Goal: Understand process/instructions

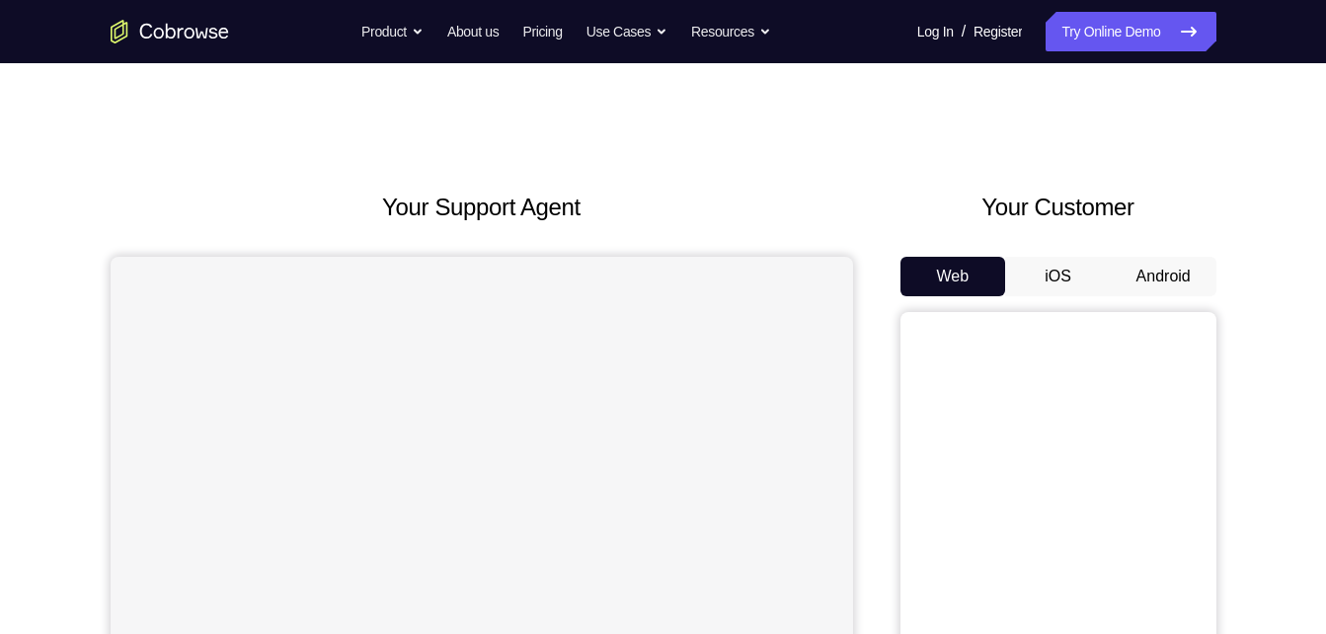
click at [1148, 292] on button "Android" at bounding box center [1164, 276] width 106 height 39
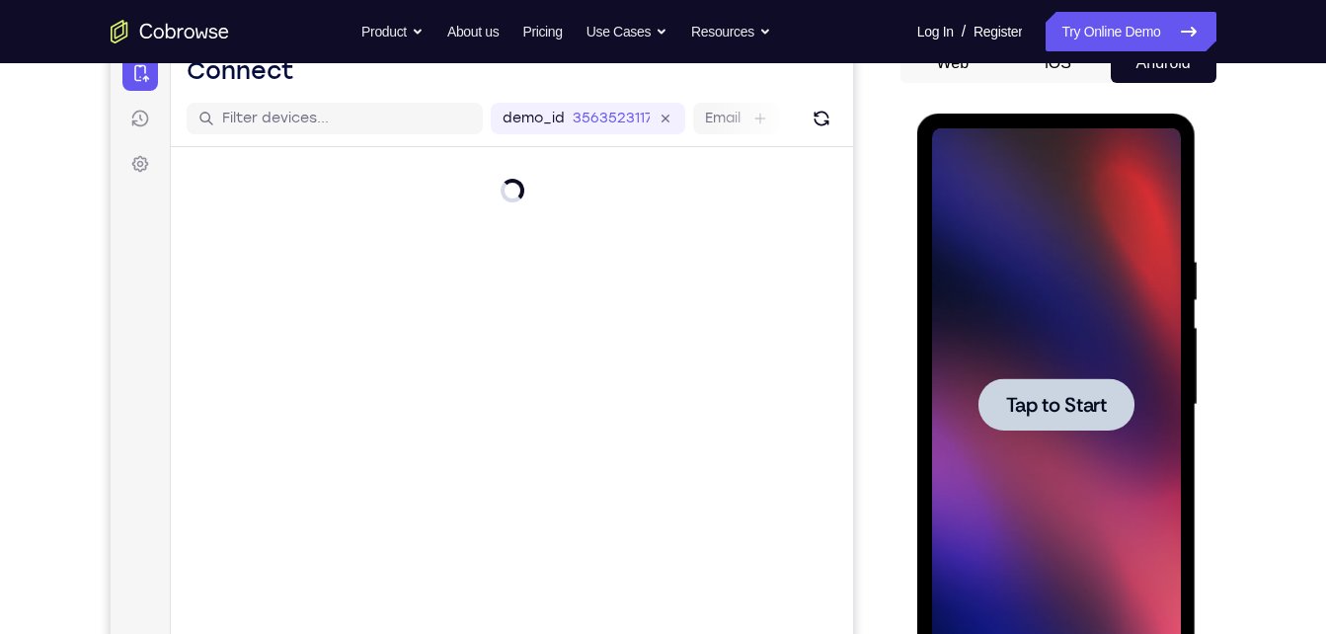
click at [1062, 418] on div at bounding box center [1056, 404] width 156 height 52
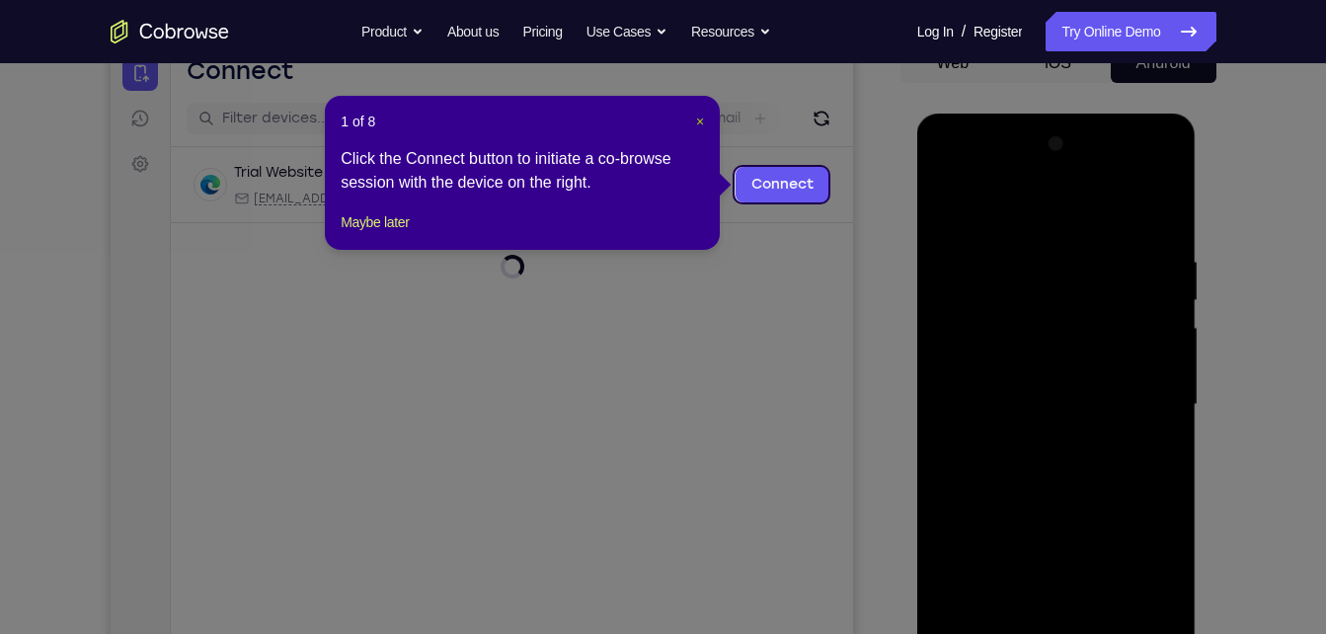
click at [702, 118] on span "×" at bounding box center [700, 122] width 8 height 16
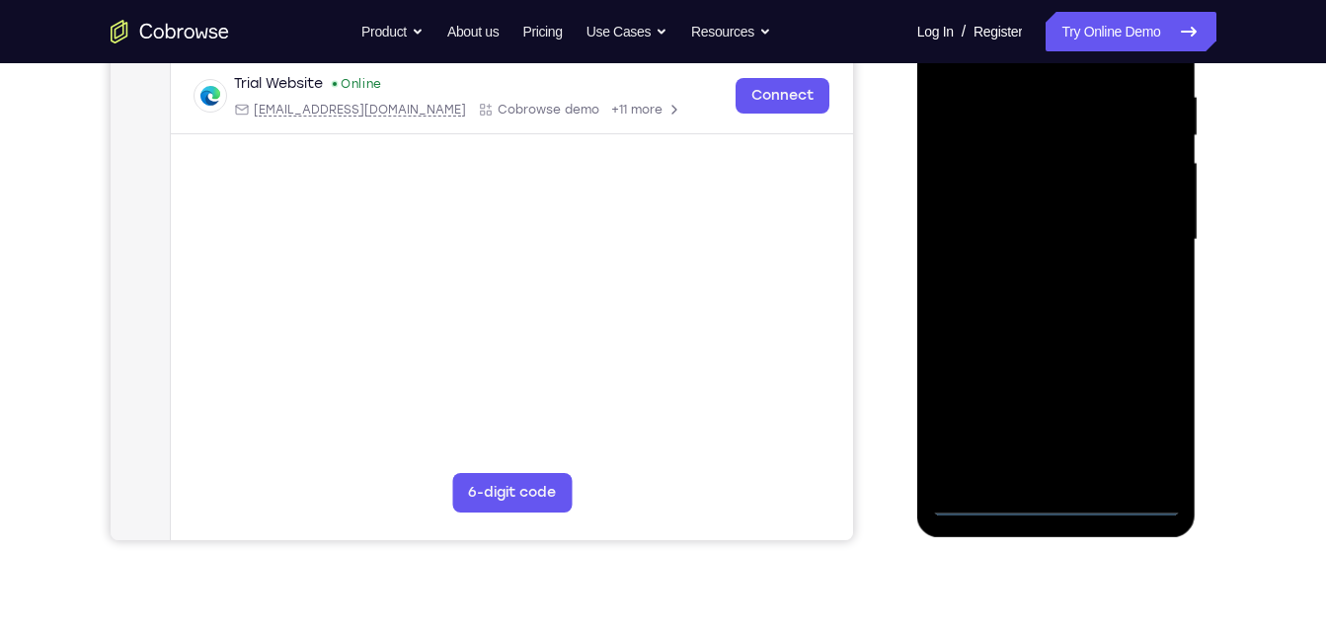
scroll to position [379, 0]
click at [1054, 504] on div at bounding box center [1056, 238] width 249 height 553
click at [1135, 415] on div at bounding box center [1056, 238] width 249 height 553
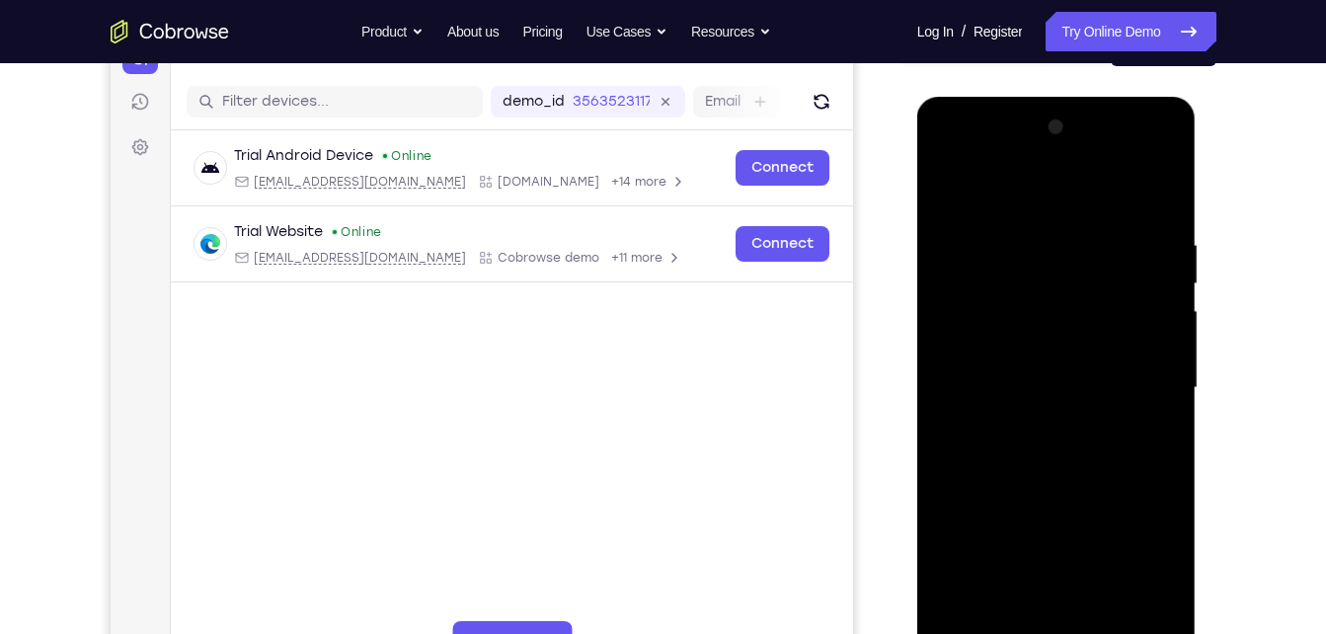
scroll to position [229, 0]
click at [993, 200] on div at bounding box center [1056, 389] width 249 height 553
click at [979, 291] on div at bounding box center [1056, 389] width 249 height 553
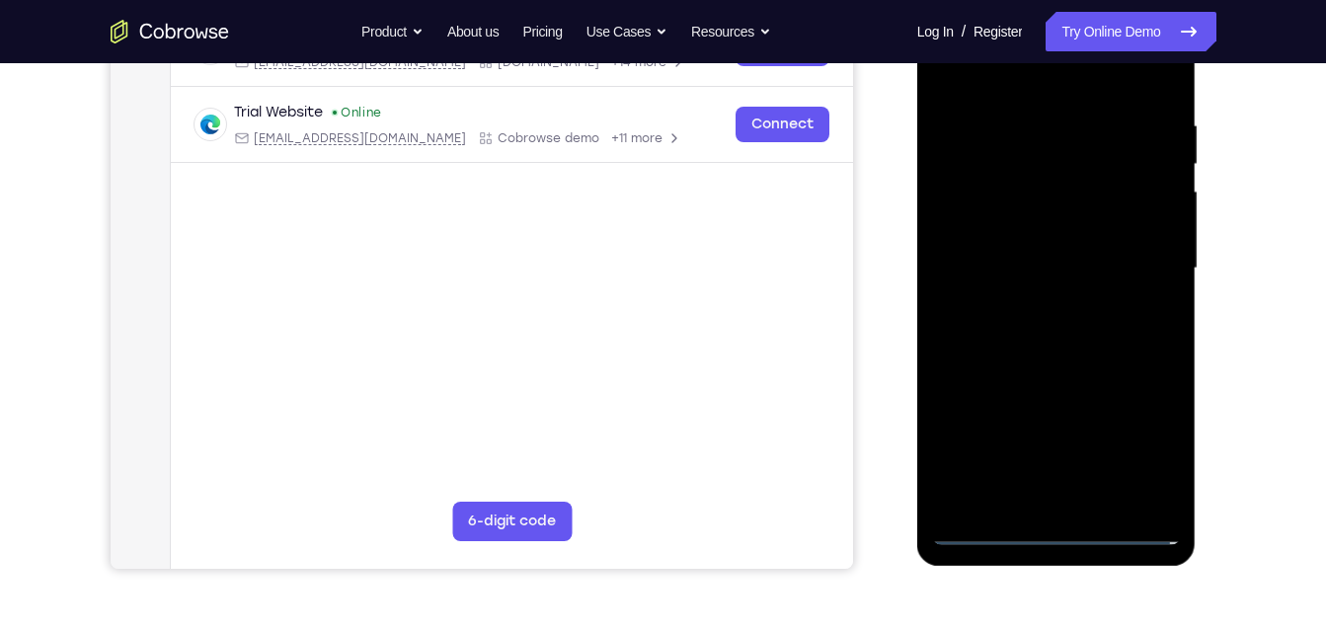
scroll to position [351, 0]
click at [975, 224] on div at bounding box center [1056, 267] width 249 height 553
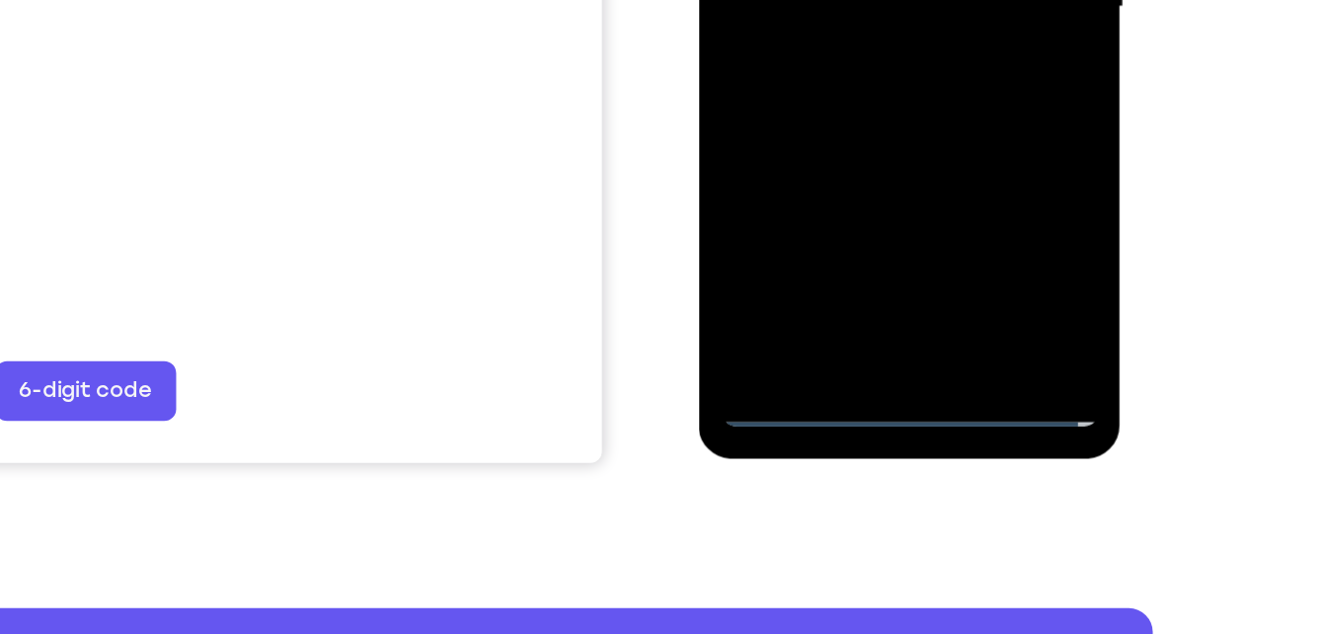
scroll to position [399, 0]
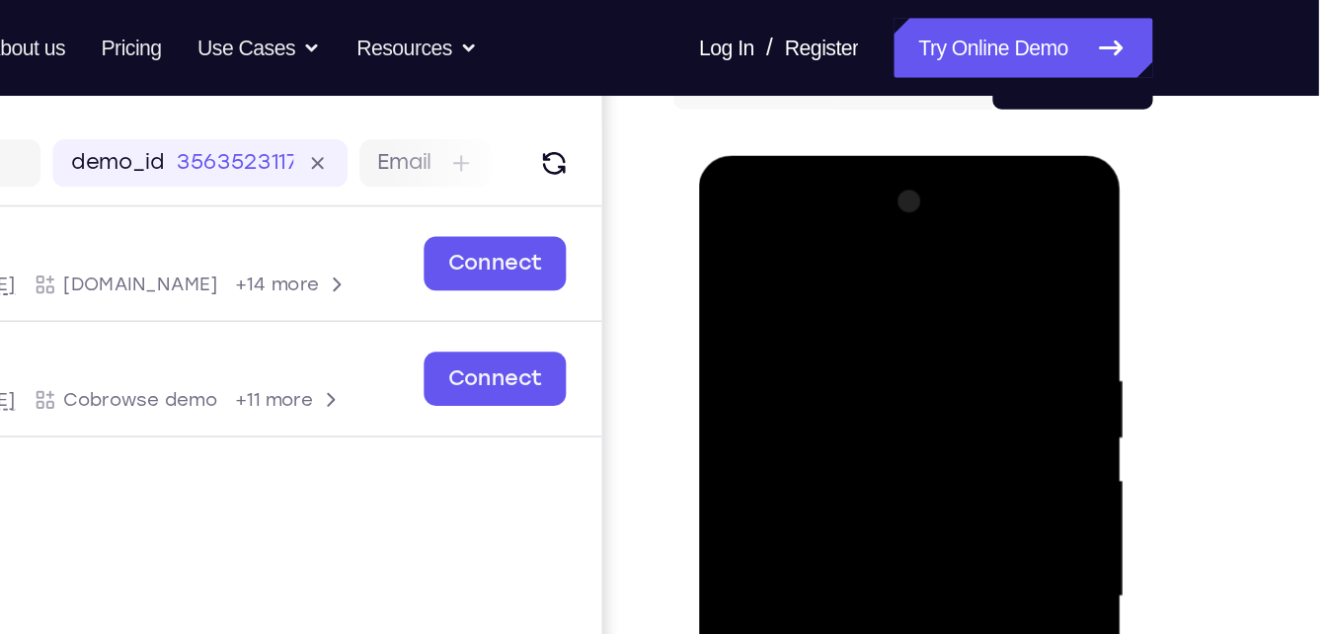
scroll to position [208, 0]
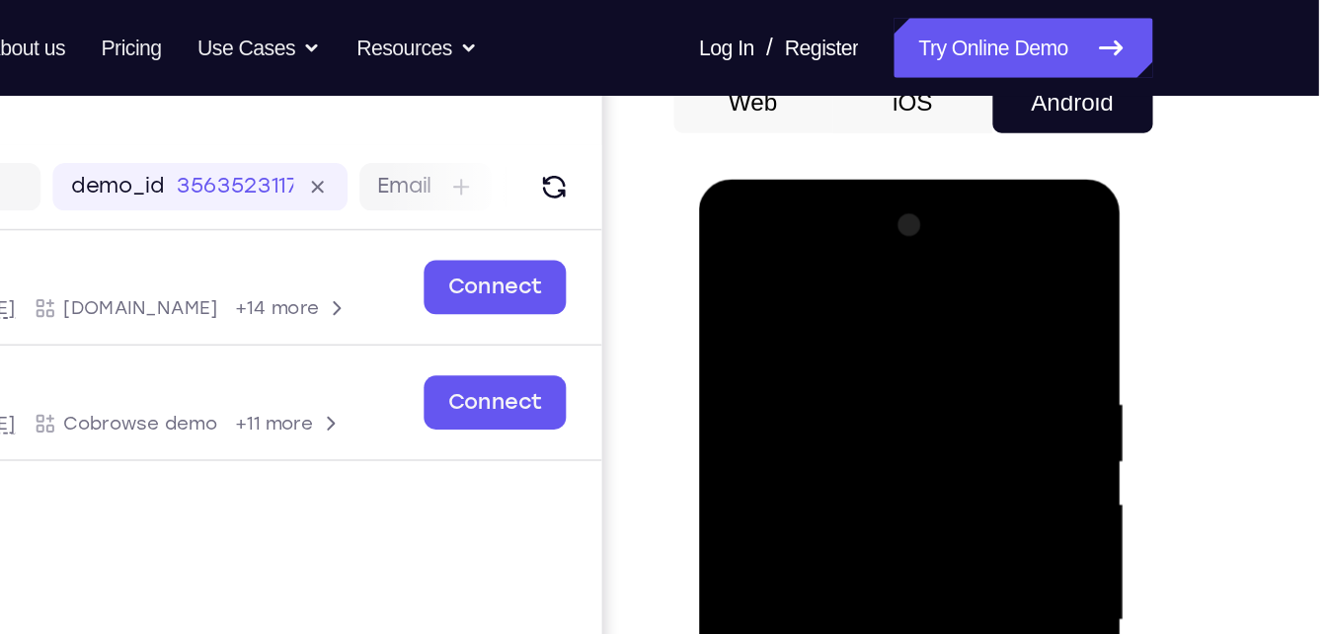
click at [796, 299] on div at bounding box center [838, 470] width 249 height 553
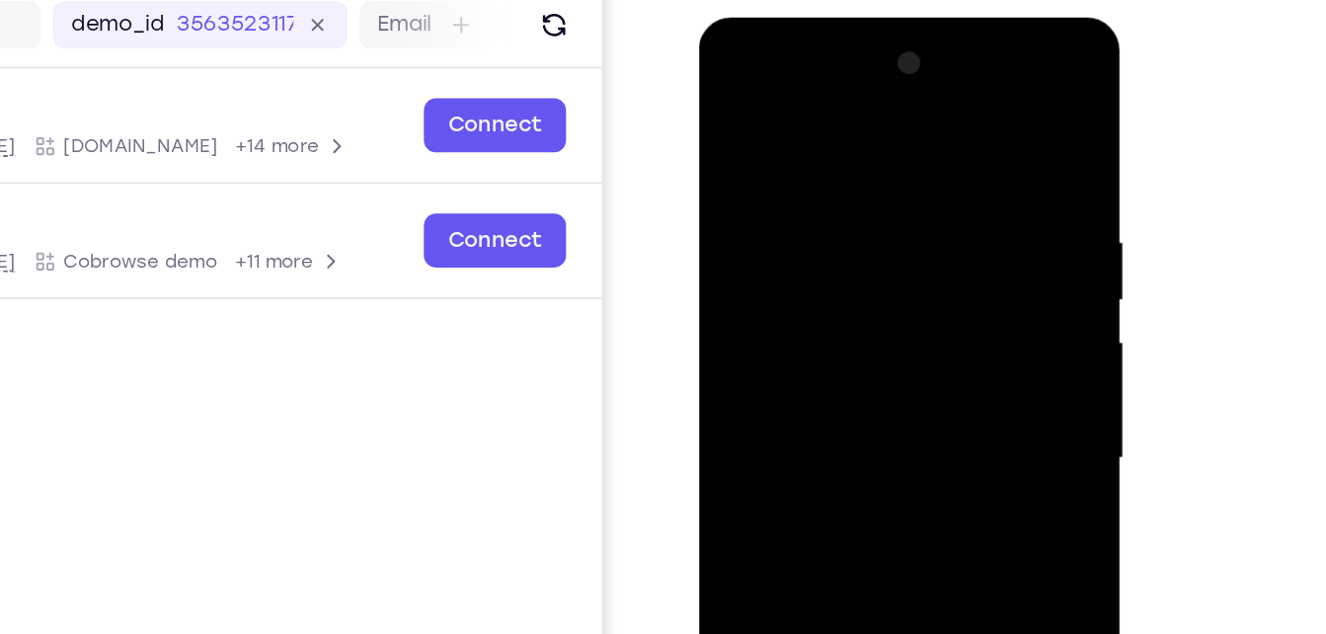
click at [755, 206] on div at bounding box center [838, 309] width 249 height 553
click at [747, 198] on div at bounding box center [838, 309] width 249 height 553
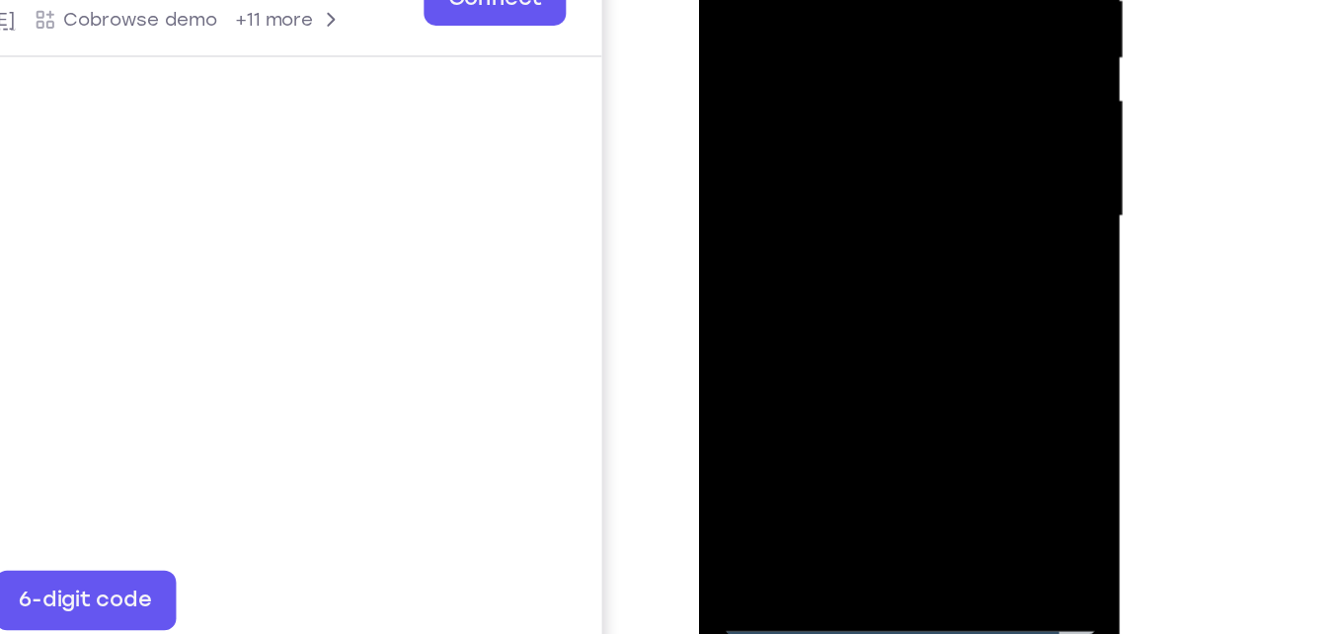
scroll to position [277, 0]
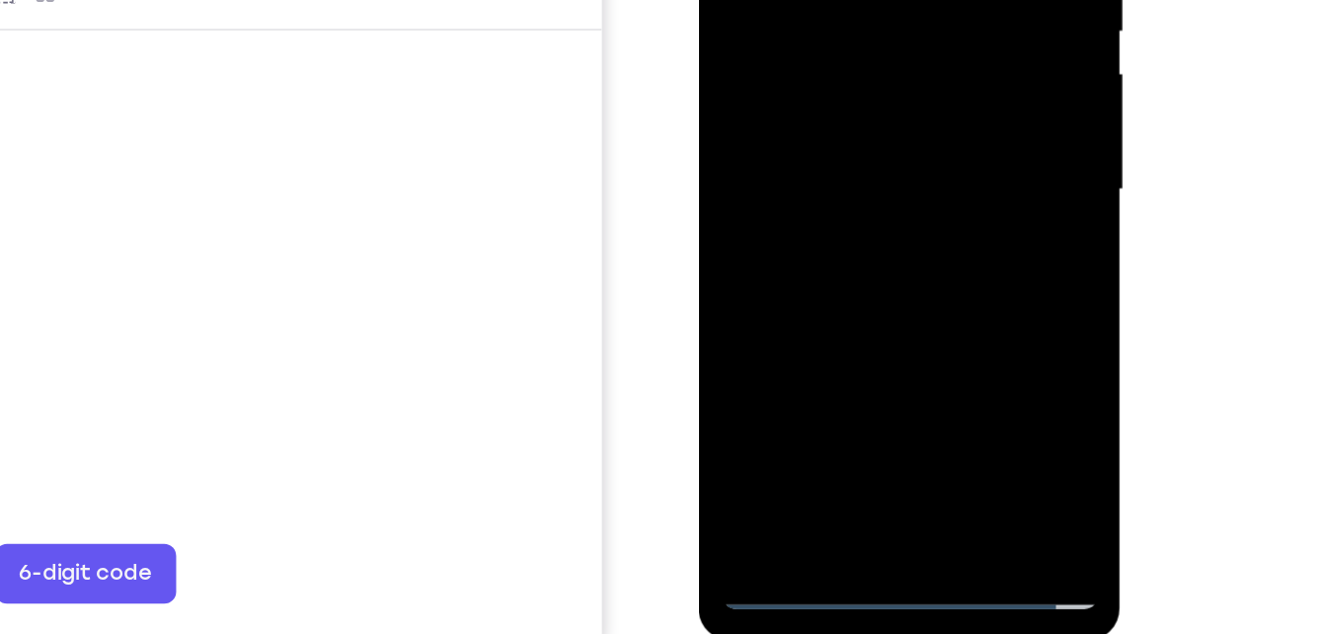
click at [821, 167] on div at bounding box center [838, 40] width 249 height 553
click at [862, 261] on div at bounding box center [838, 40] width 249 height 553
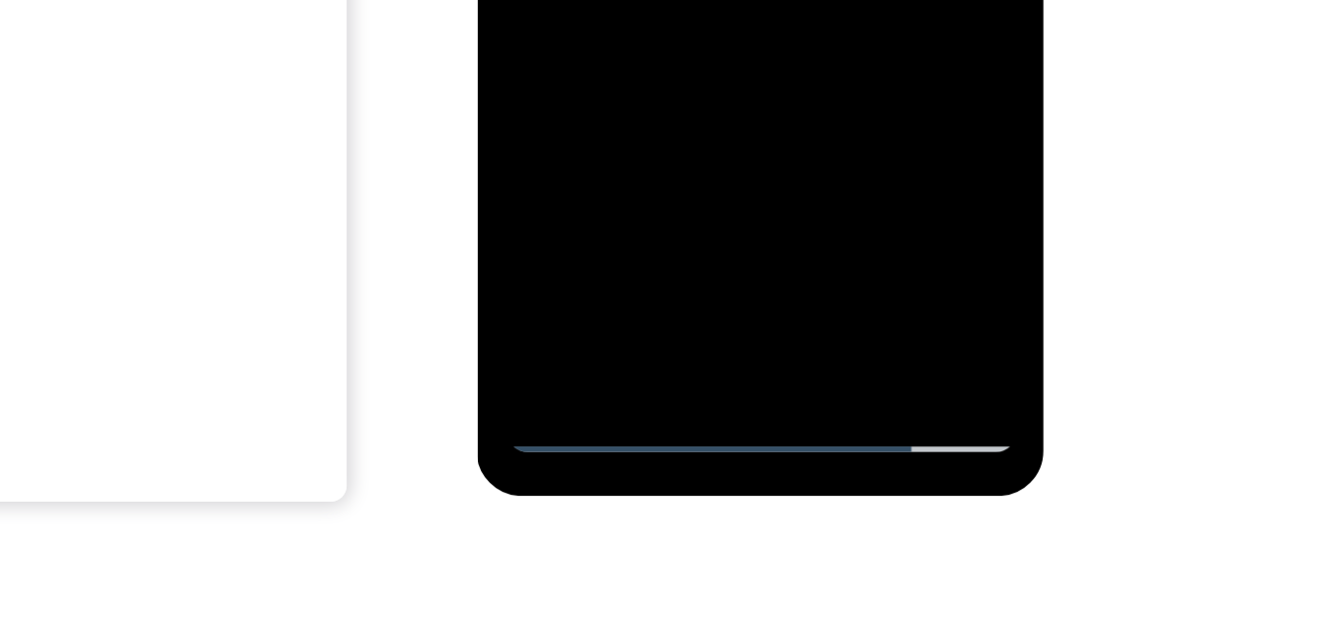
scroll to position [351, 0]
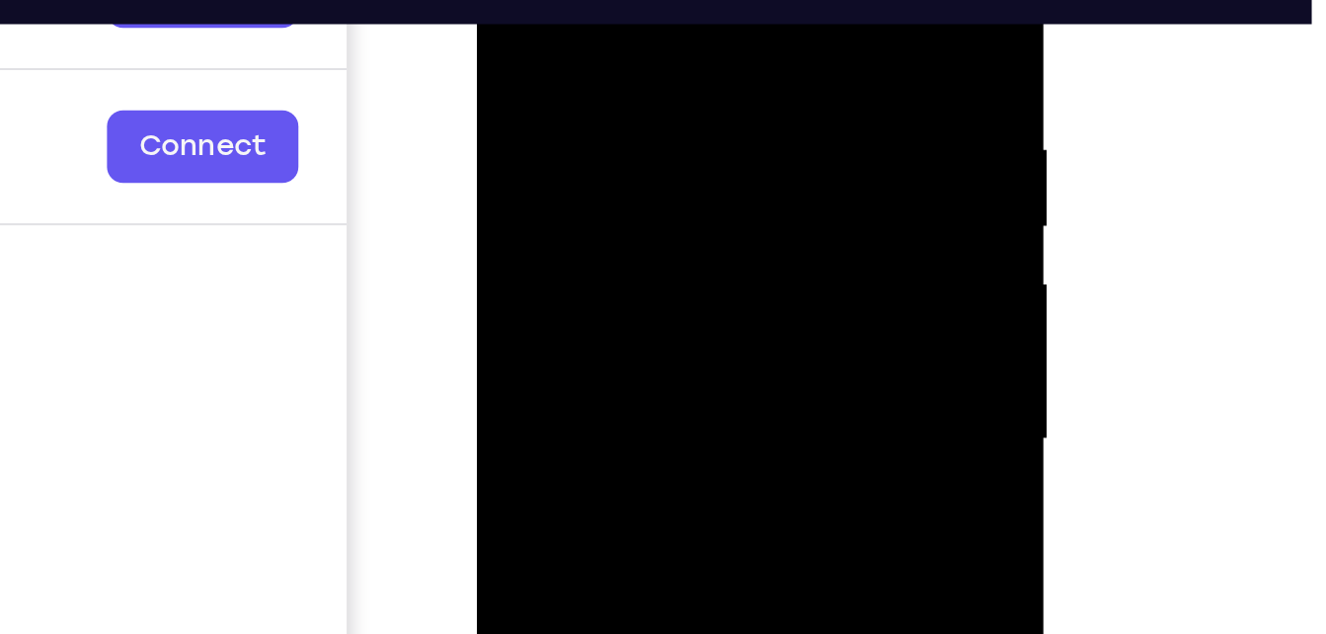
click at [681, 3] on div at bounding box center [616, 138] width 249 height 553
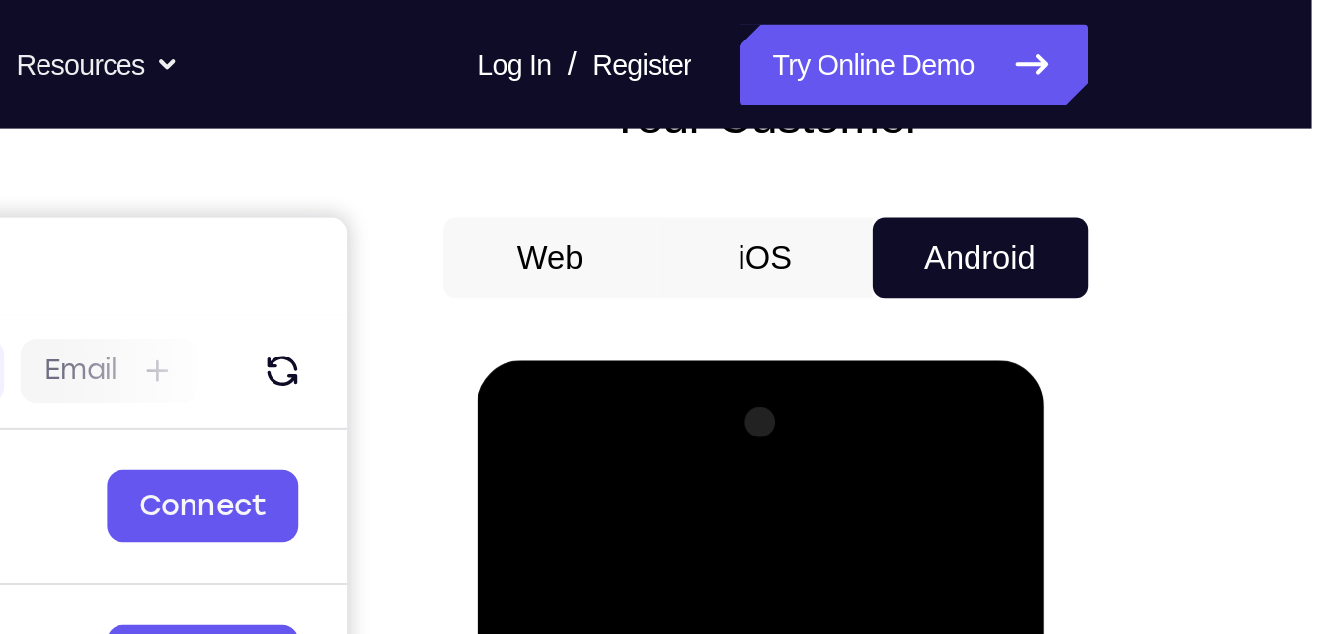
scroll to position [149, 0]
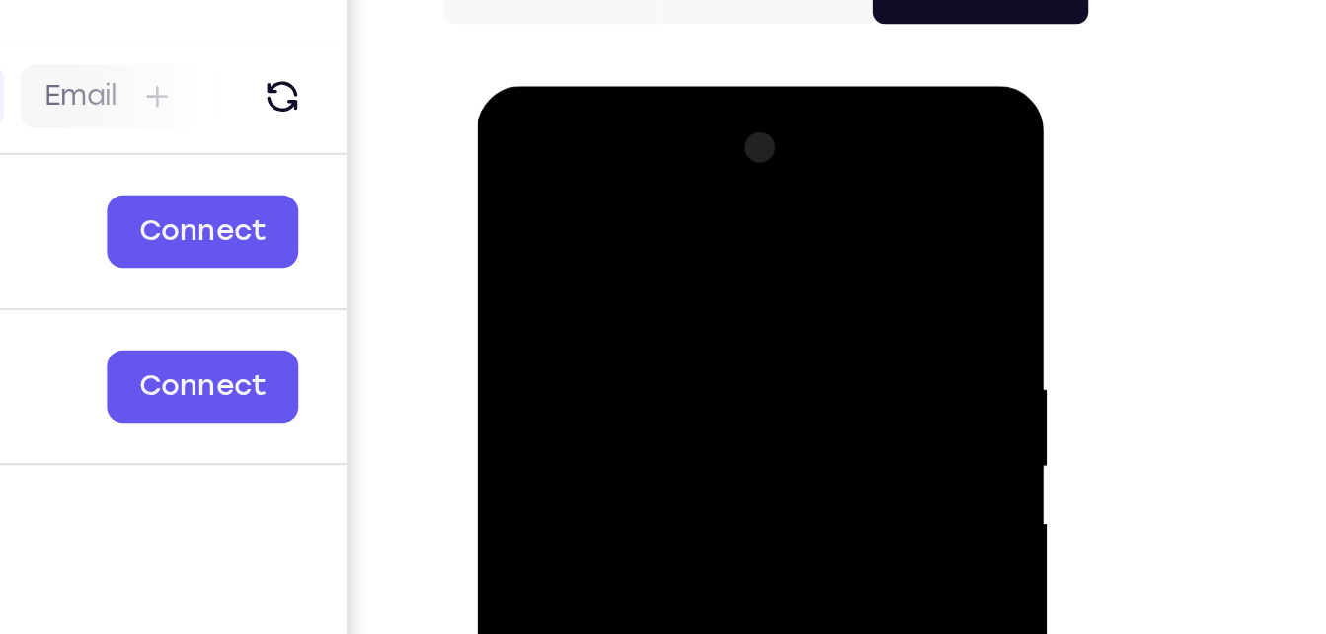
click at [618, 175] on div at bounding box center [616, 377] width 249 height 553
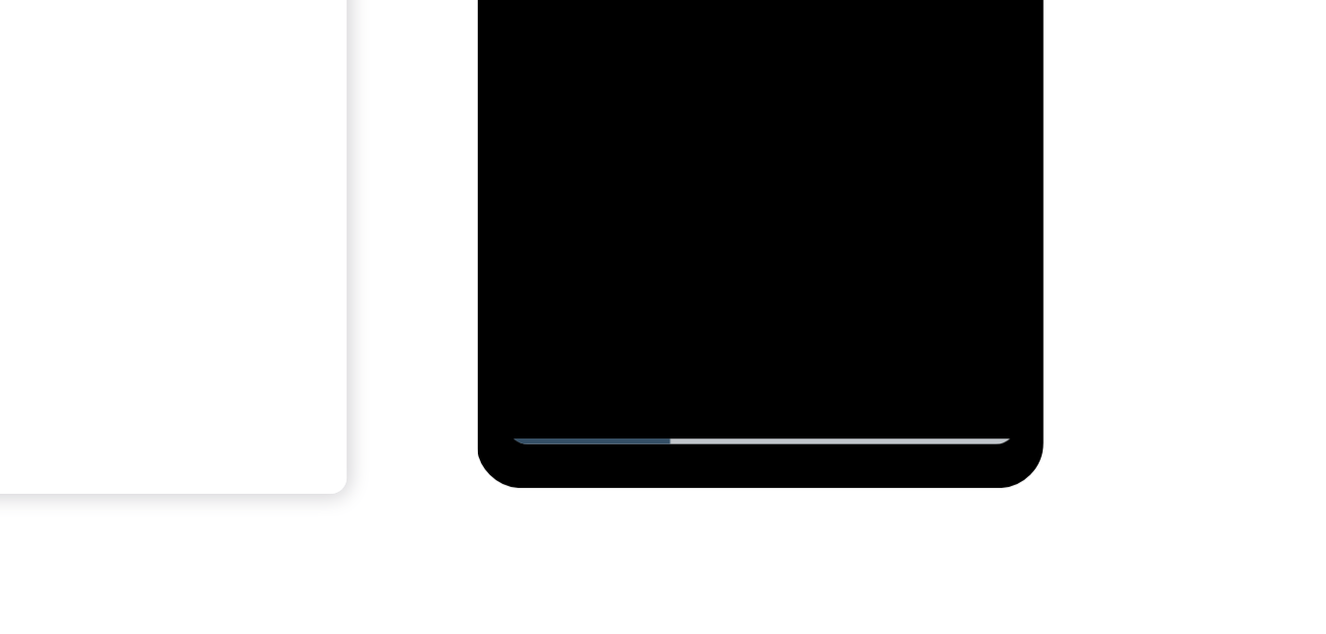
scroll to position [354, 0]
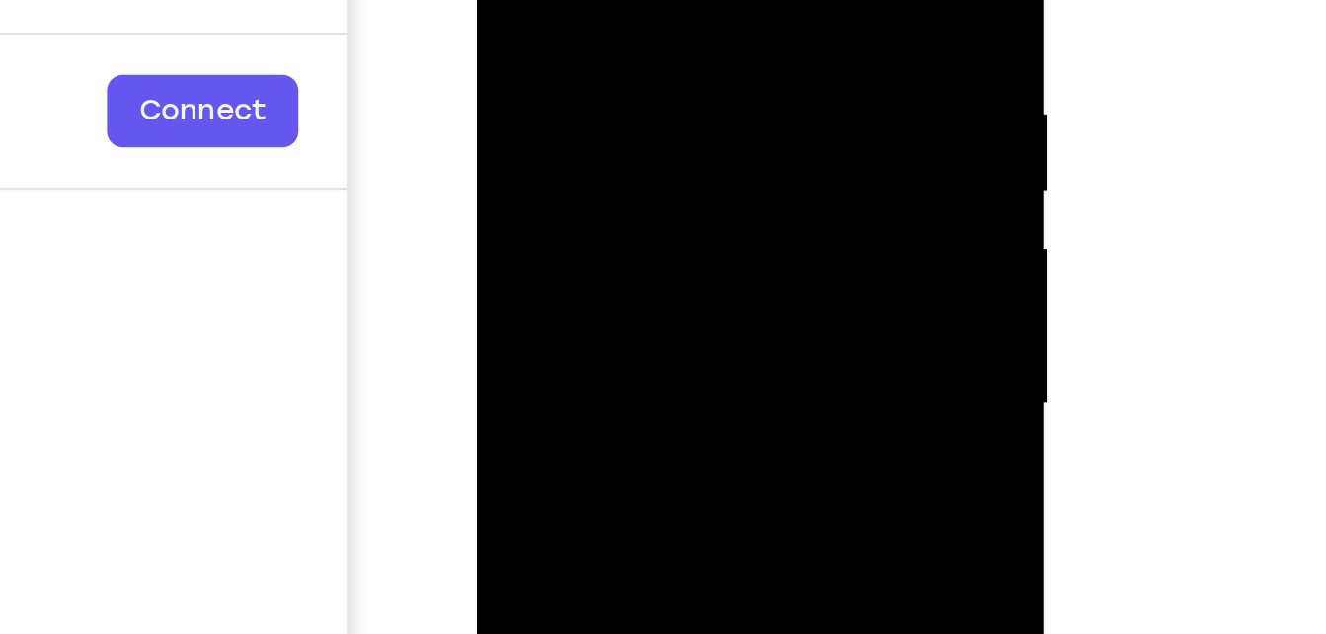
click at [725, 0] on div at bounding box center [616, 102] width 249 height 553
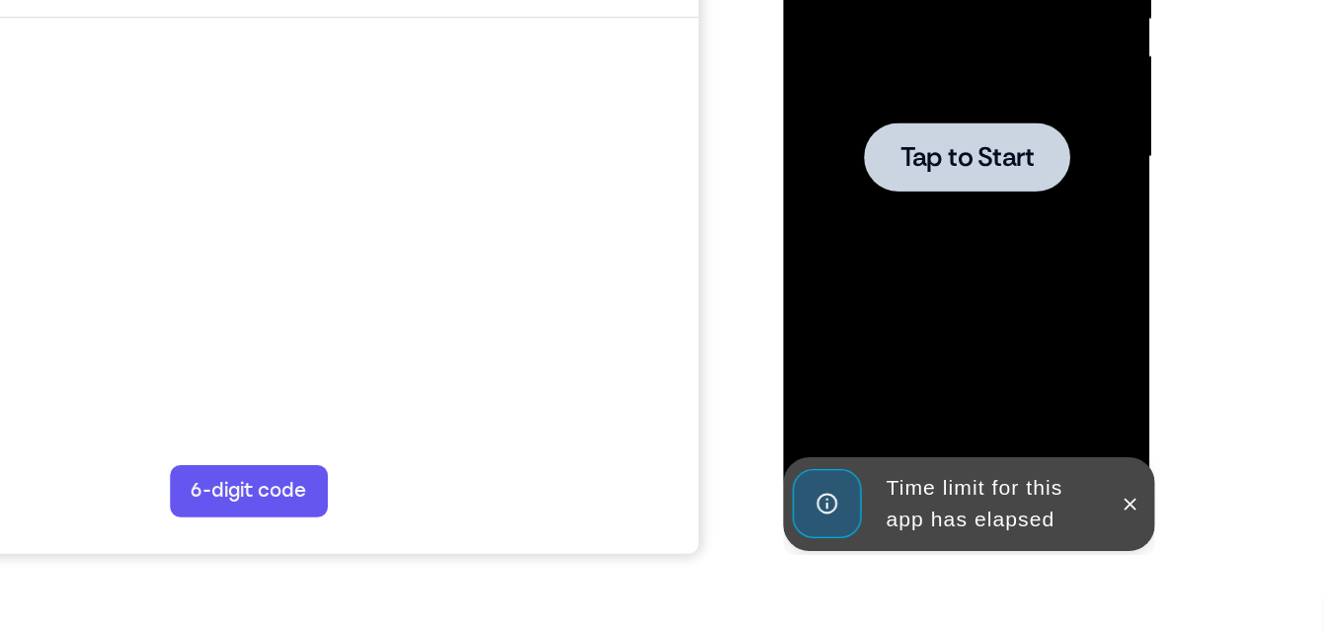
click at [883, 95] on div at bounding box center [922, 65] width 249 height 553
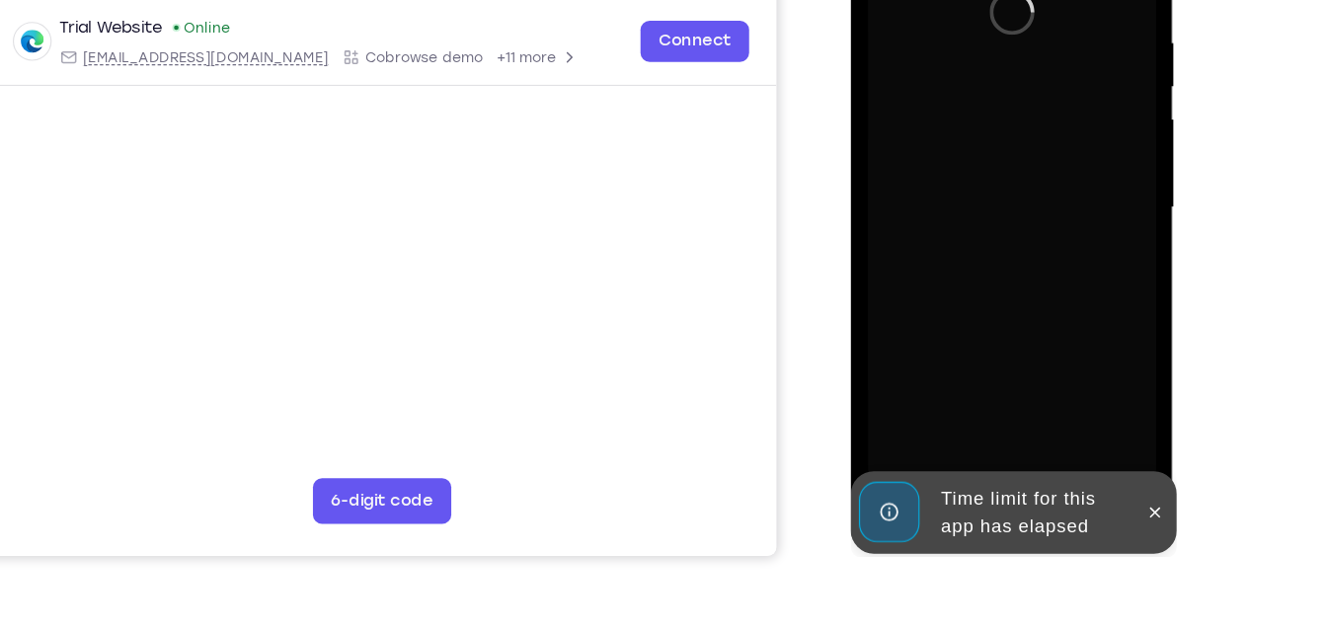
scroll to position [352, 0]
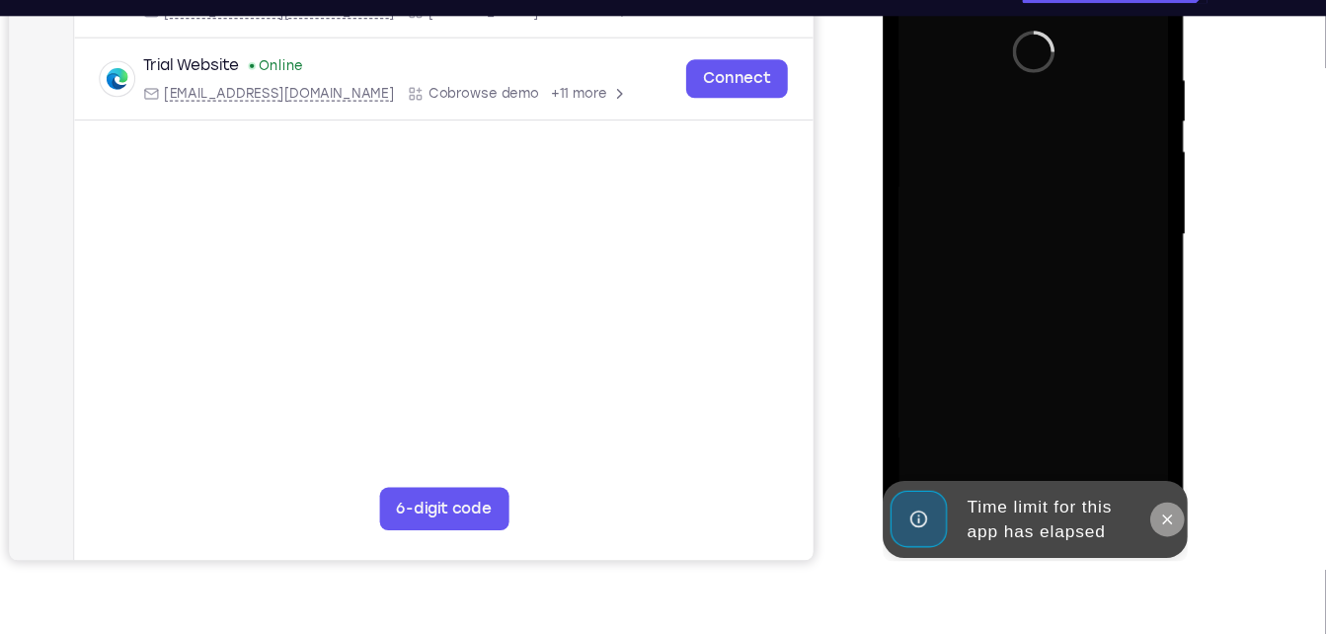
click at [1142, 471] on icon at bounding box center [1145, 473] width 9 height 9
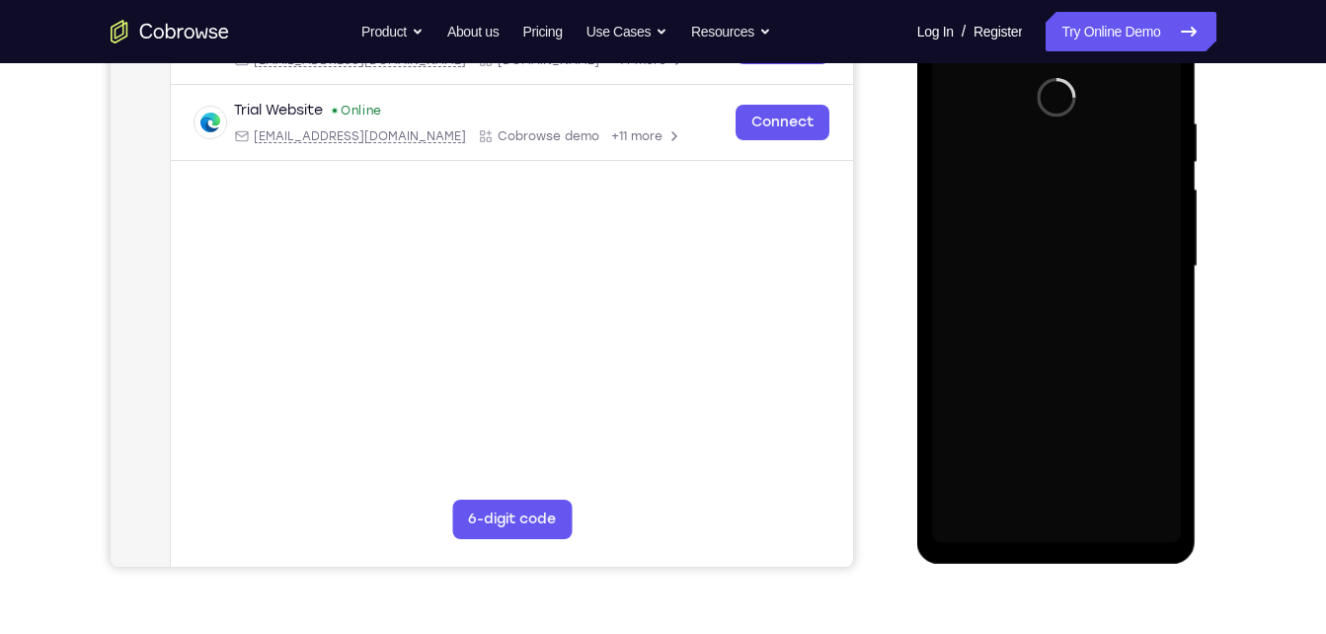
click at [1080, 412] on div at bounding box center [1056, 266] width 249 height 553
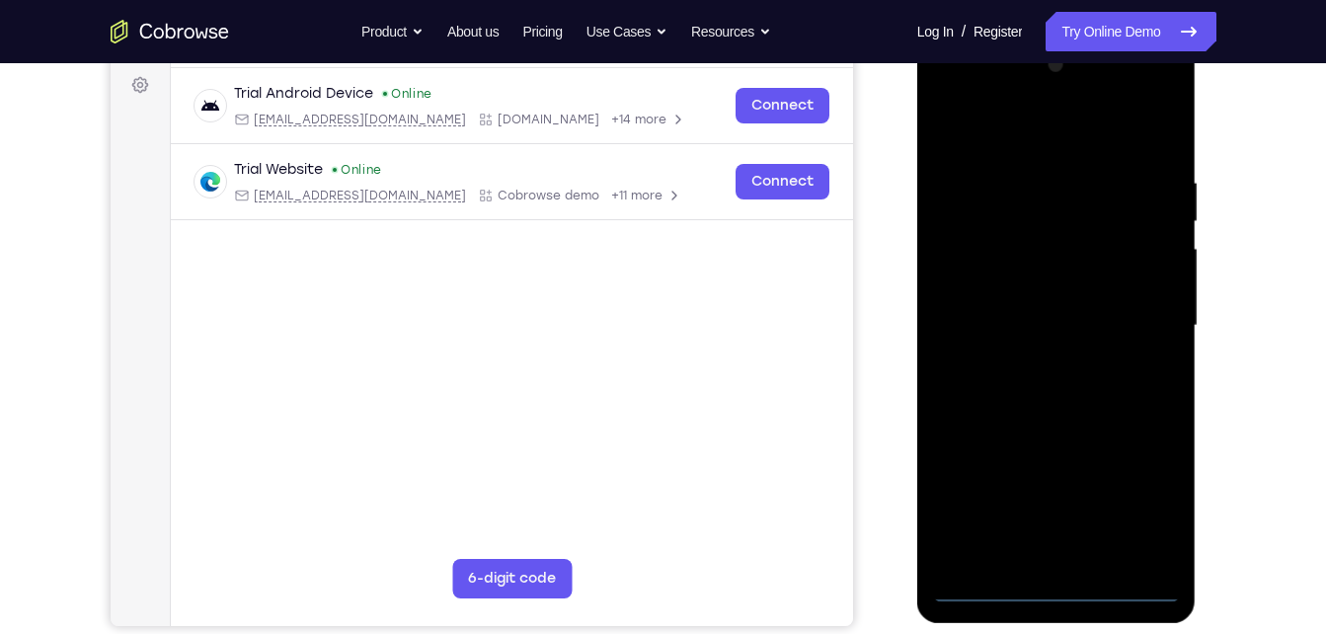
scroll to position [293, 0]
click at [1057, 582] on div at bounding box center [1056, 324] width 249 height 553
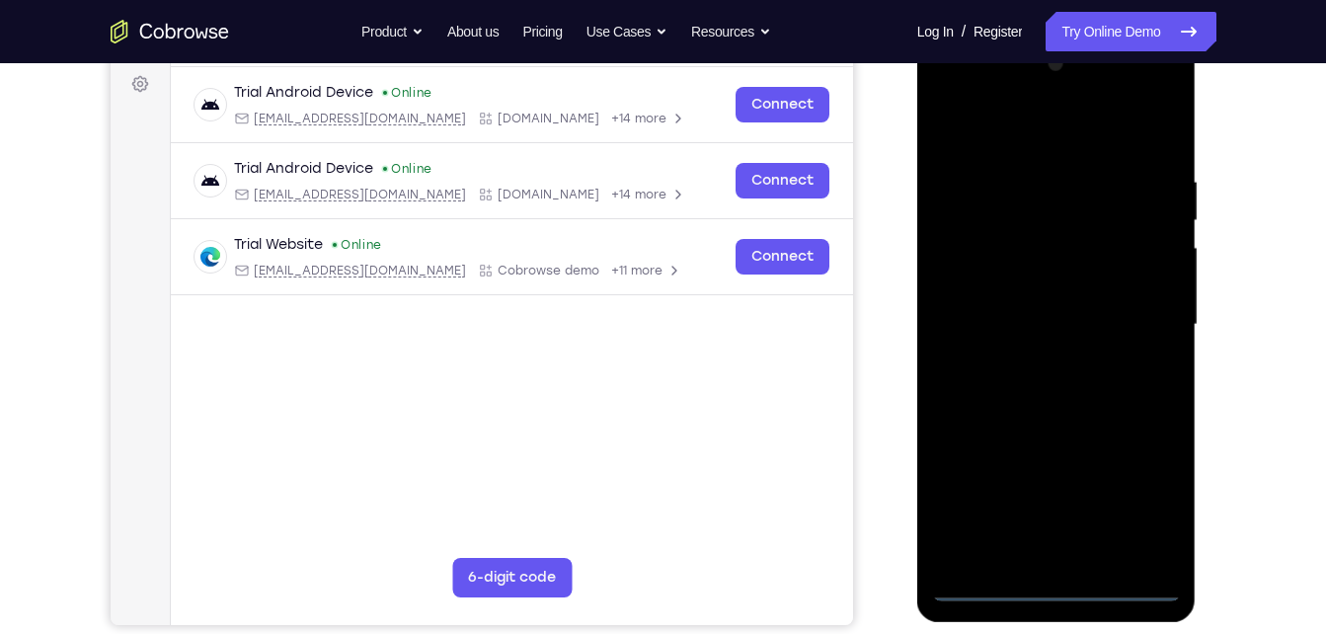
click at [1134, 516] on div at bounding box center [1056, 324] width 249 height 553
click at [974, 117] on div at bounding box center [1056, 324] width 249 height 553
click at [988, 212] on div at bounding box center [1056, 324] width 249 height 553
click at [979, 342] on div at bounding box center [1056, 324] width 249 height 553
click at [1037, 529] on div at bounding box center [1056, 324] width 249 height 553
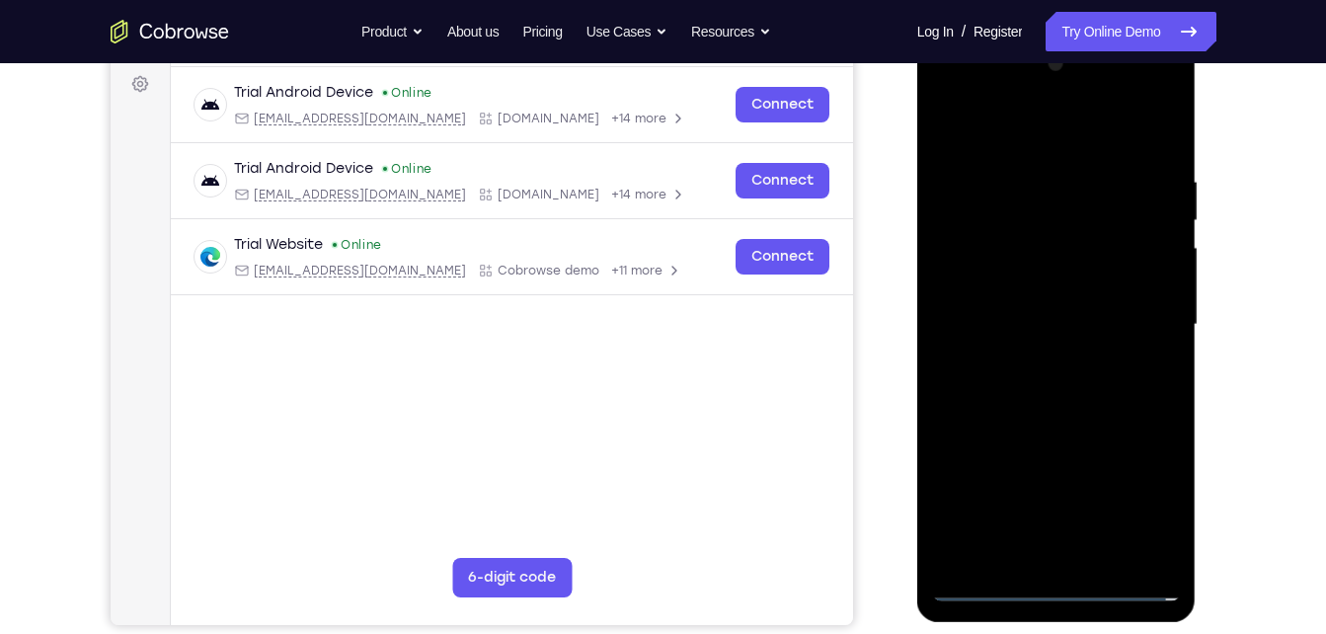
click at [956, 192] on div at bounding box center [1056, 324] width 249 height 553
click at [959, 217] on div at bounding box center [1056, 324] width 249 height 553
click at [1046, 459] on div at bounding box center [1056, 324] width 249 height 553
click at [1064, 550] on div at bounding box center [1056, 324] width 249 height 553
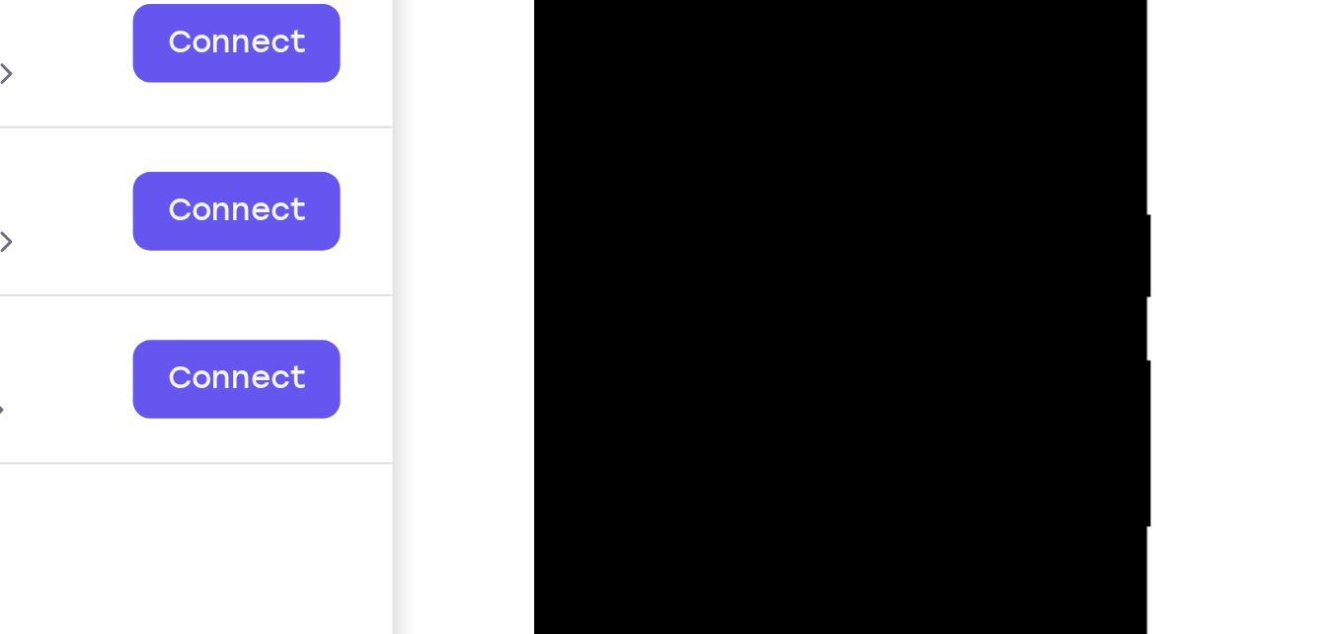
click at [678, 47] on div at bounding box center [673, 178] width 249 height 553
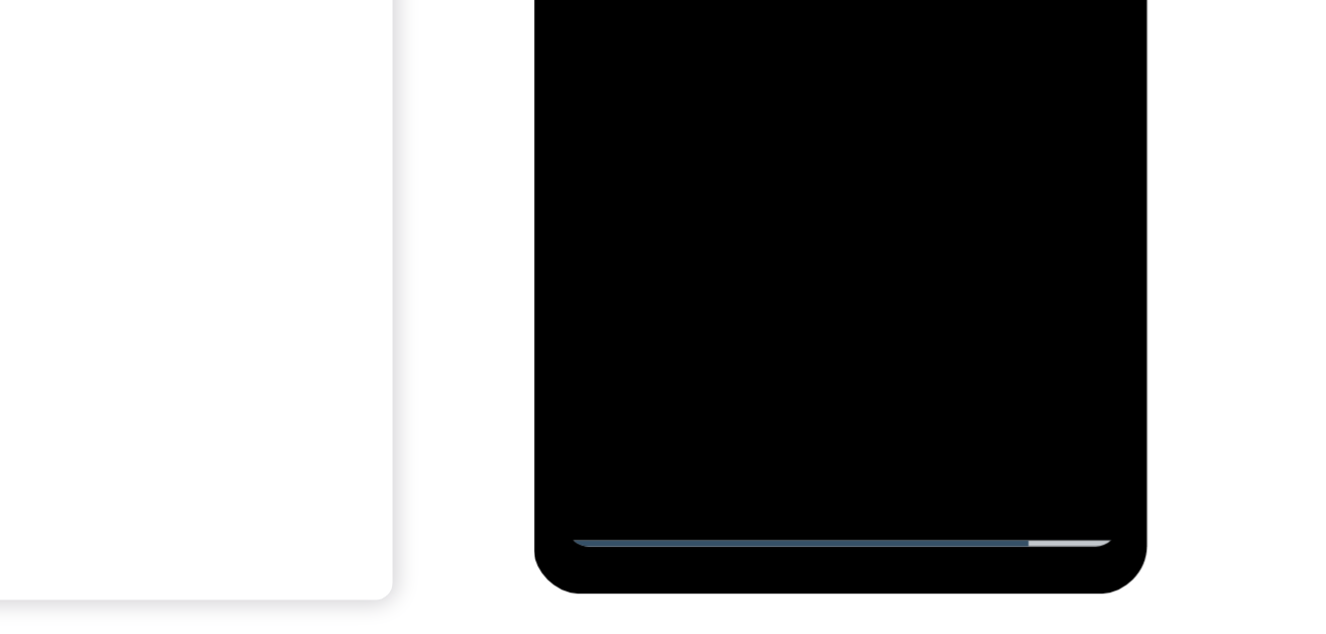
scroll to position [301, 0]
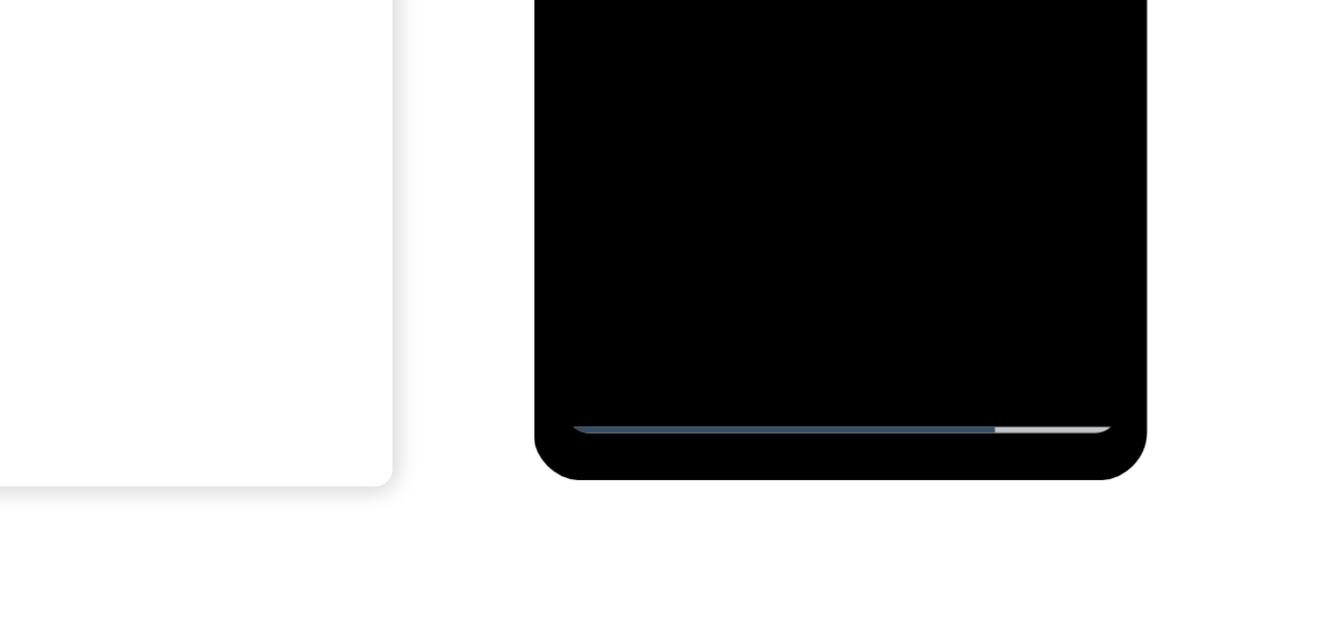
scroll to position [352, 0]
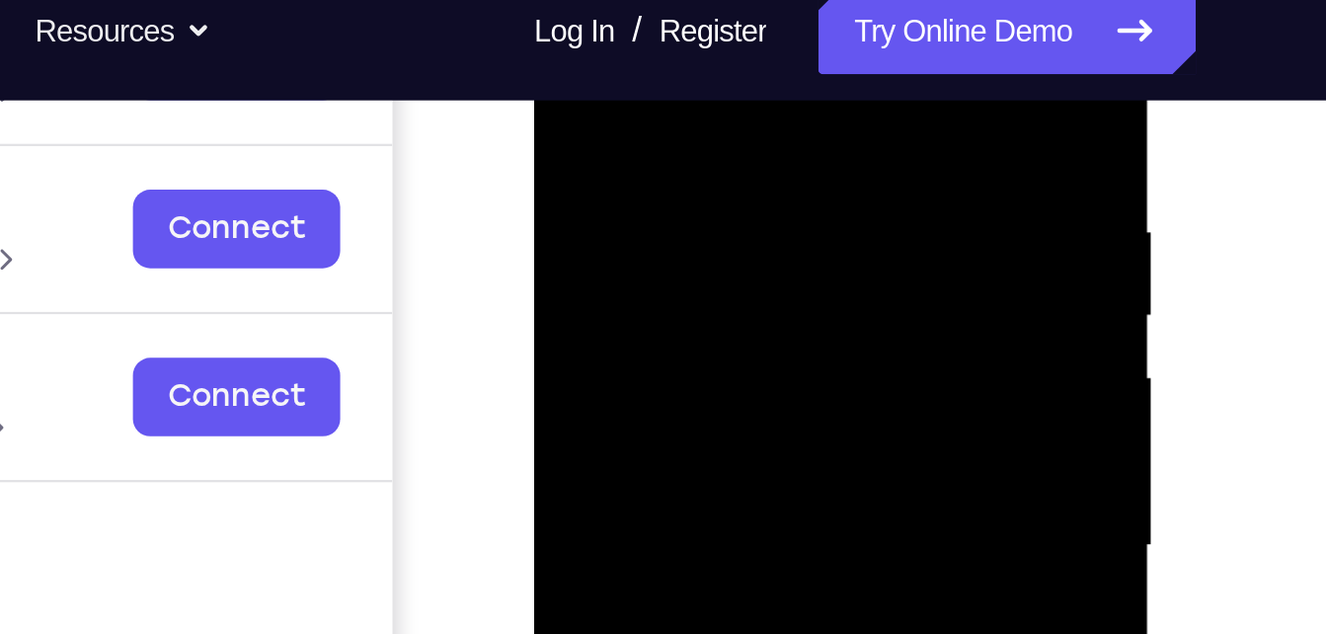
click at [729, 36] on div at bounding box center [673, 195] width 249 height 553
